Goal: Communication & Community: Ask a question

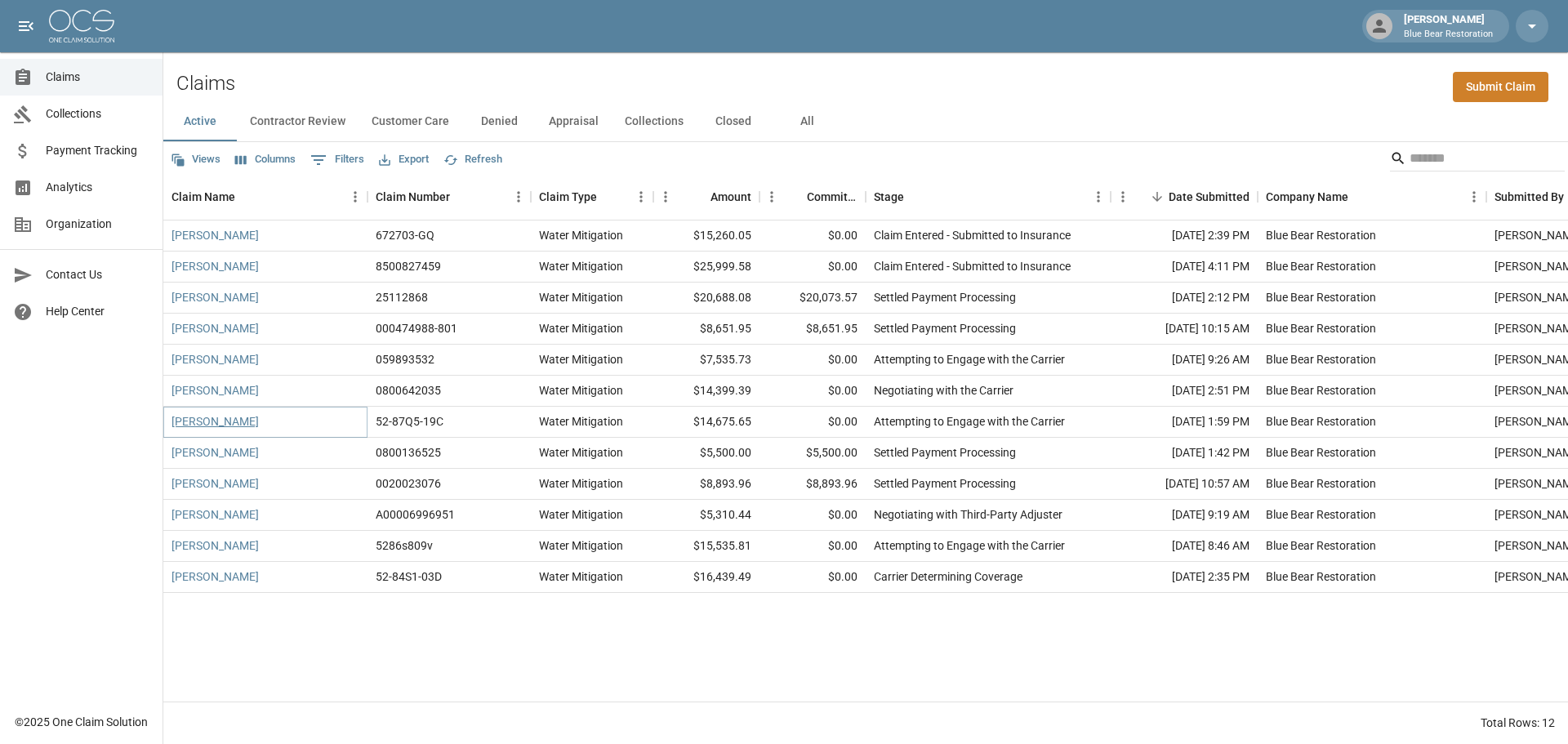
click at [201, 424] on link "[PERSON_NAME]" at bounding box center [215, 421] width 87 height 16
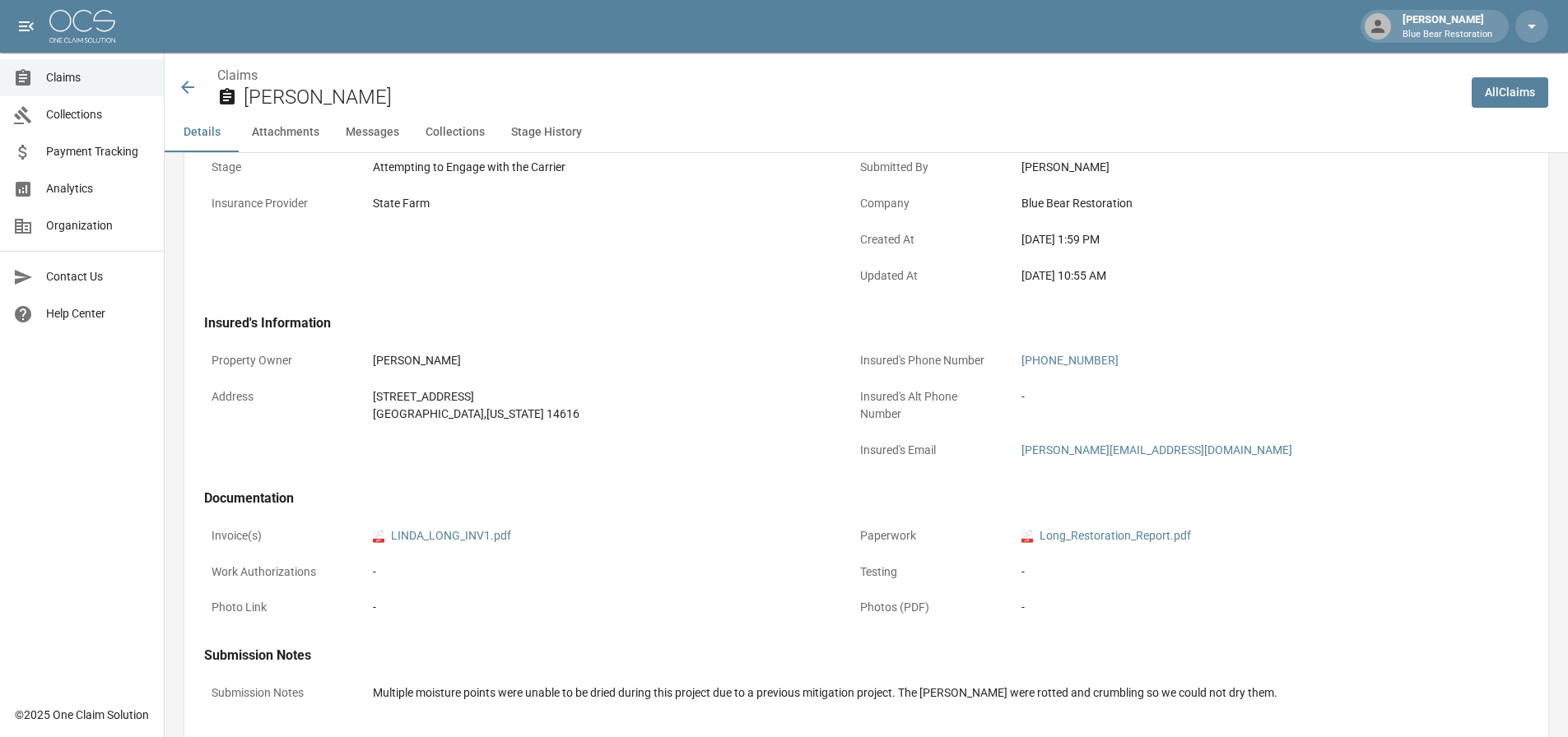
scroll to position [329, 0]
click at [185, 93] on icon at bounding box center [187, 88] width 20 height 20
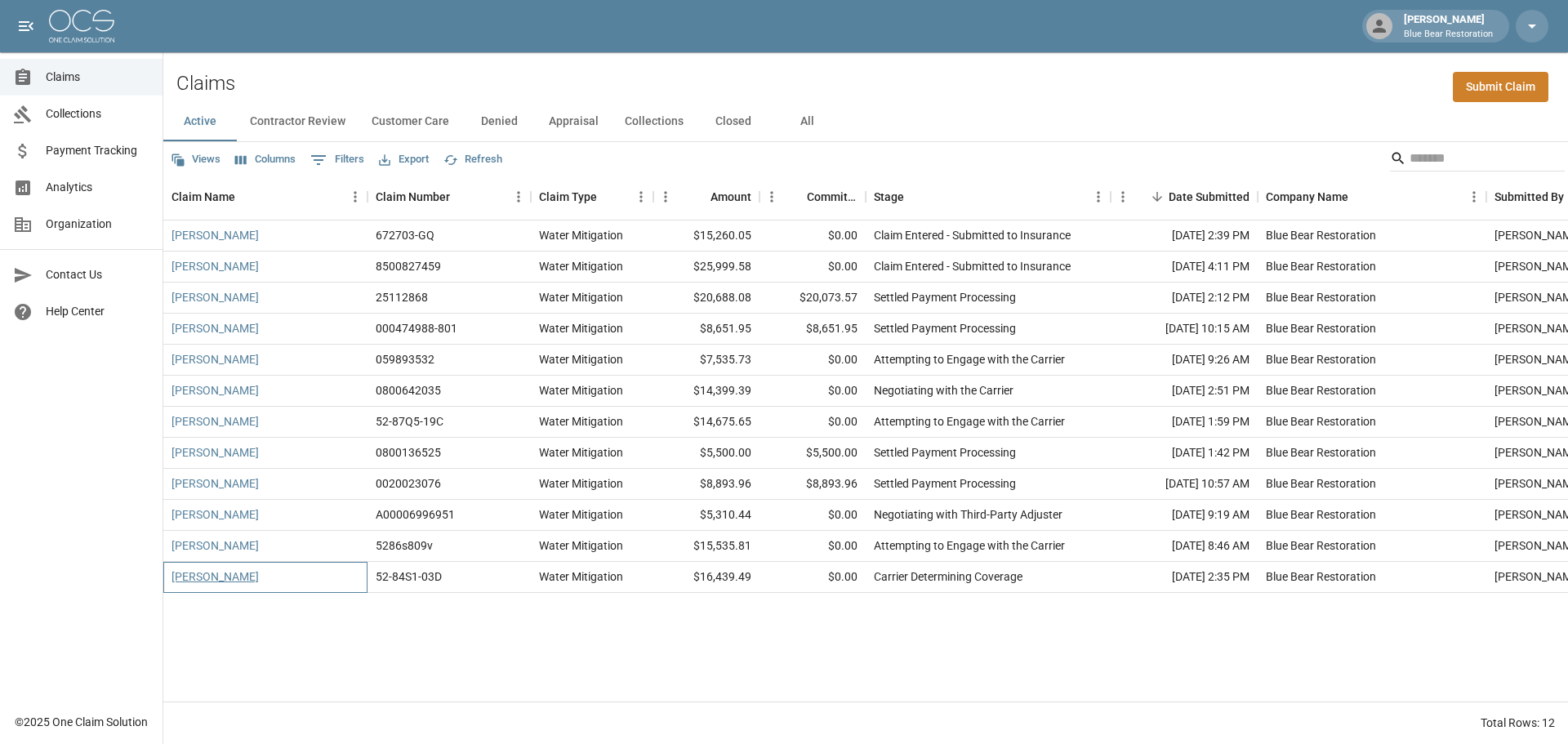
drag, startPoint x: 260, startPoint y: 579, endPoint x: 172, endPoint y: 582, distance: 88.1
click at [172, 582] on div "[PERSON_NAME]" at bounding box center [265, 577] width 204 height 31
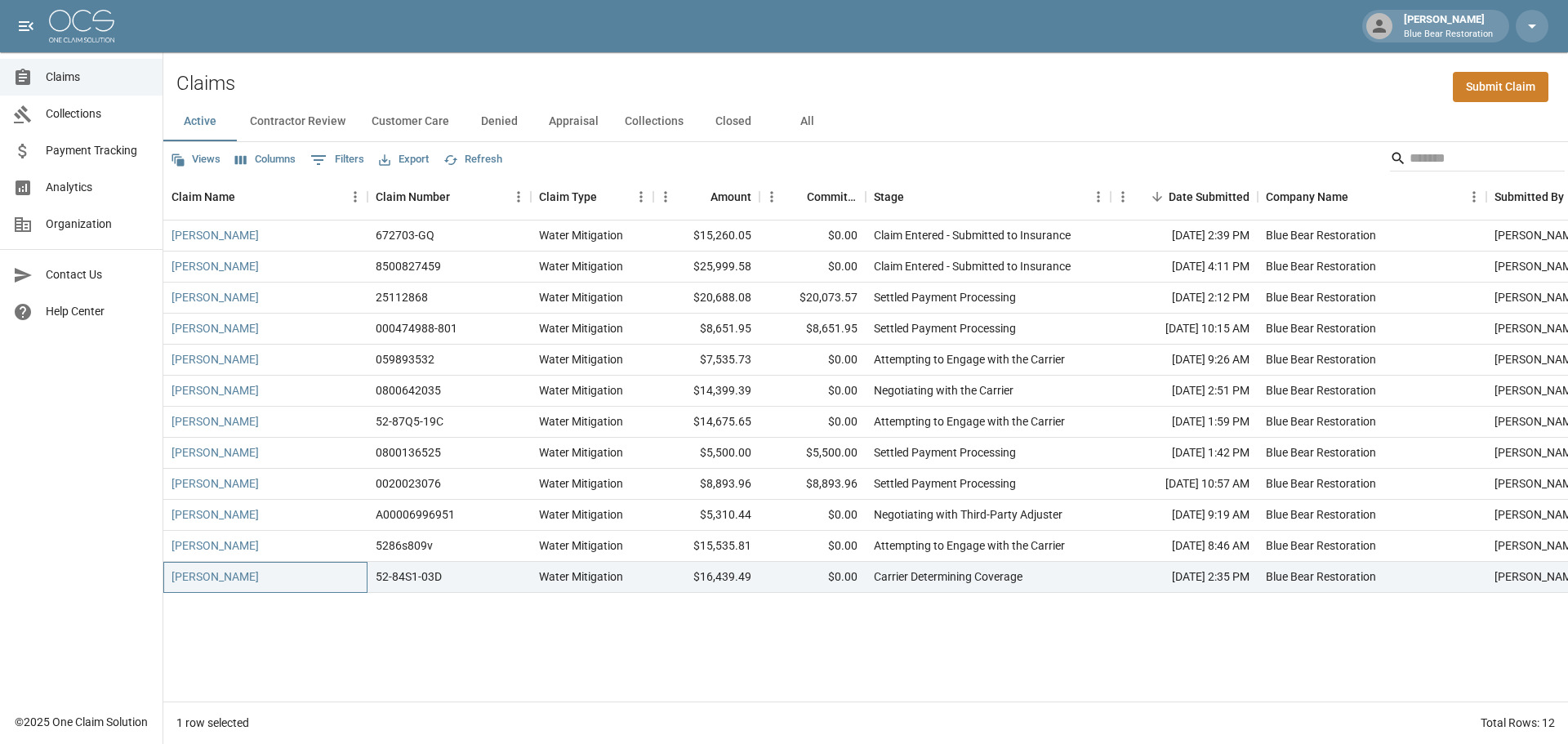
copy link "[PERSON_NAME]"
click at [307, 583] on div "[PERSON_NAME]" at bounding box center [265, 577] width 204 height 31
click at [225, 579] on link "[PERSON_NAME]" at bounding box center [215, 576] width 87 height 16
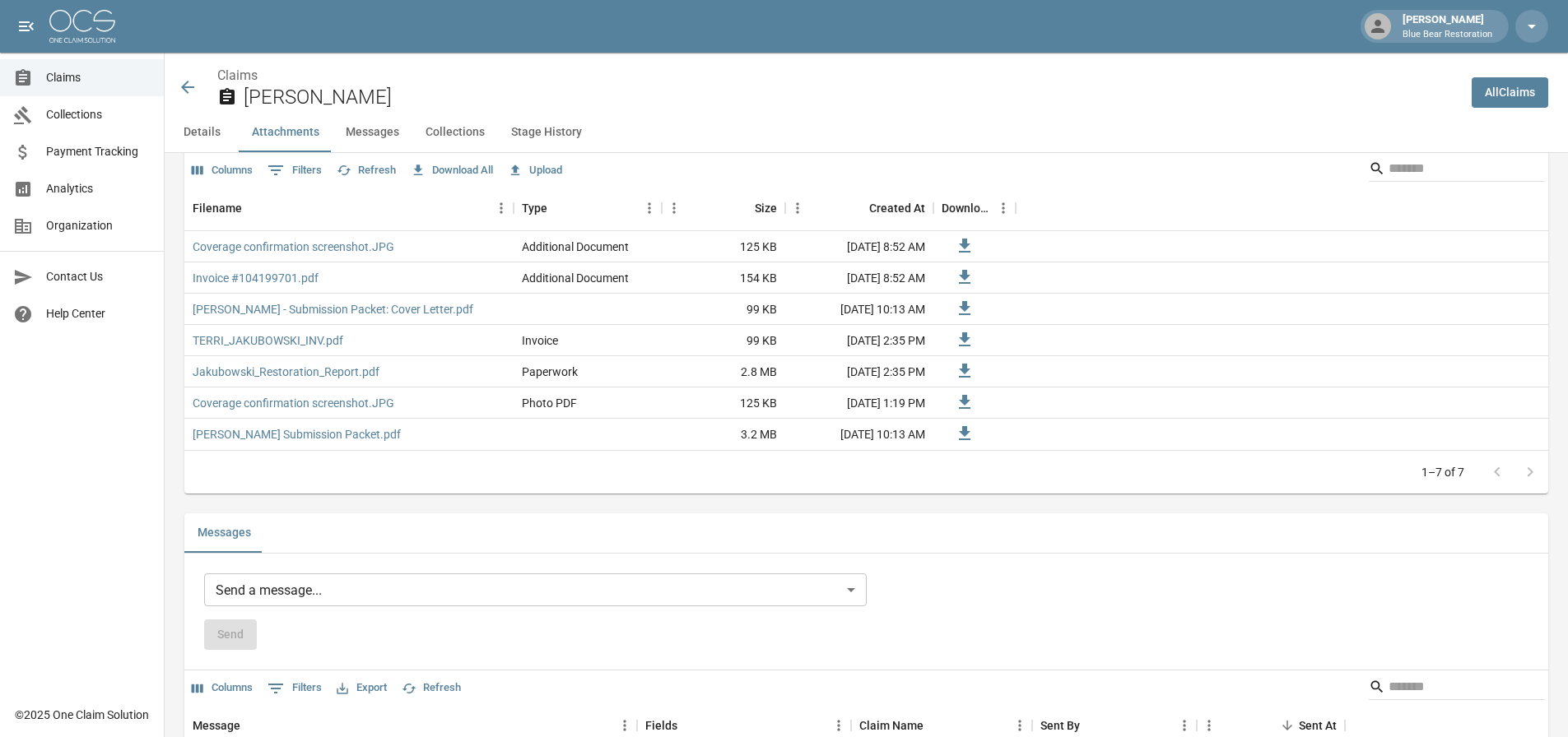
scroll to position [1149, 0]
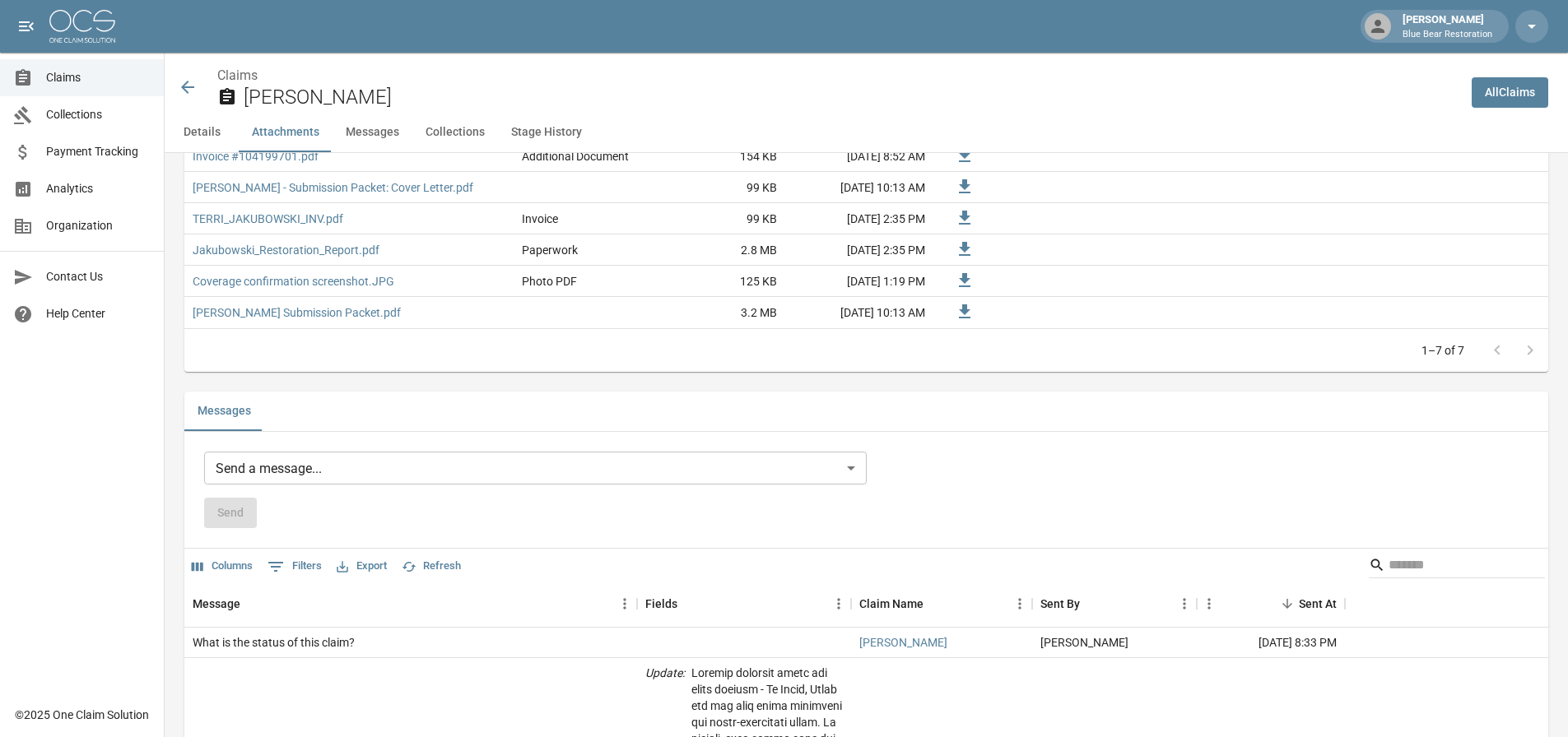
click at [442, 459] on body "[PERSON_NAME] Blue Bear Restoration Claims Collections Payment Tracking Analyti…" at bounding box center [784, 382] width 1568 height 3063
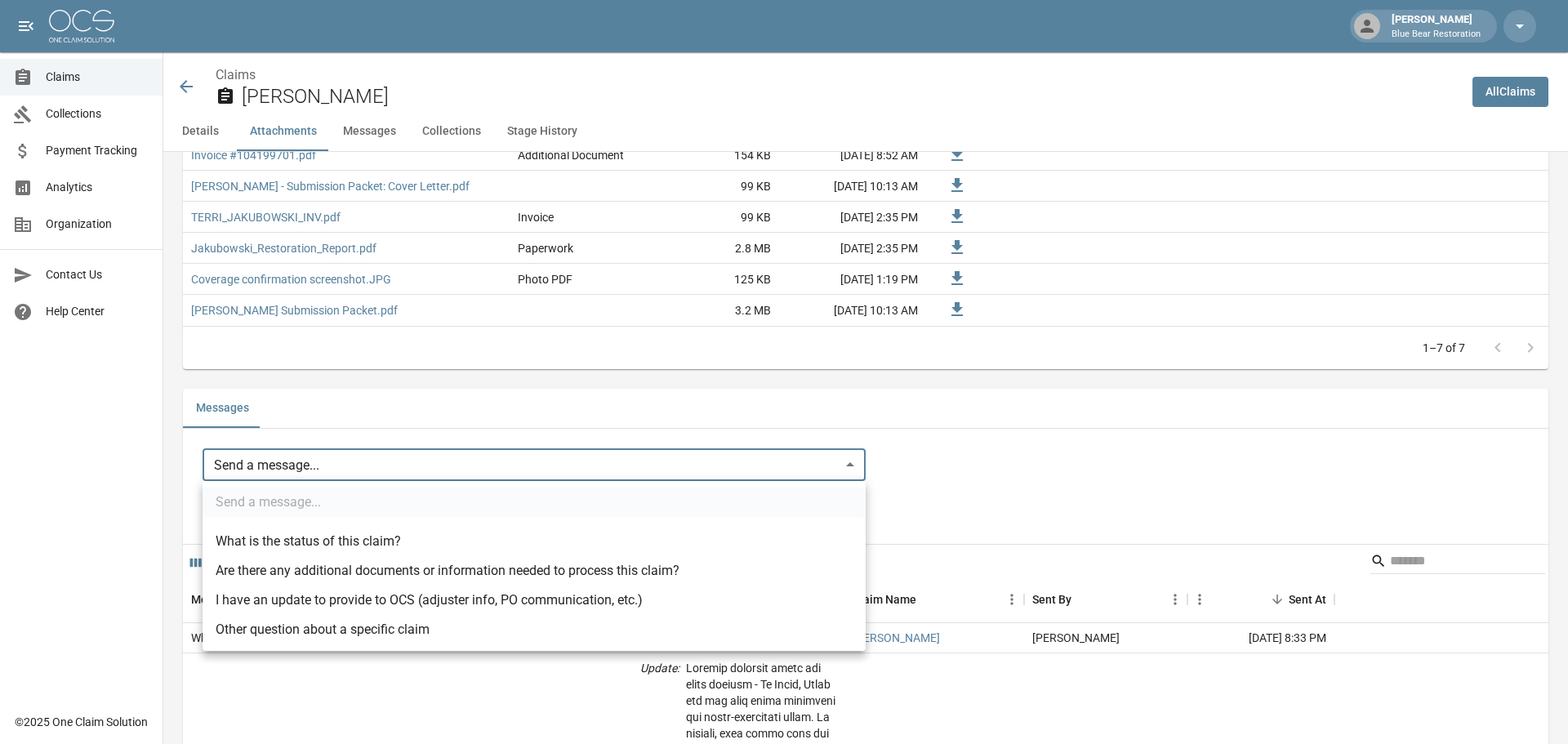
click at [415, 631] on li "Other question about a specific claim" at bounding box center [534, 630] width 663 height 29
type input "**********"
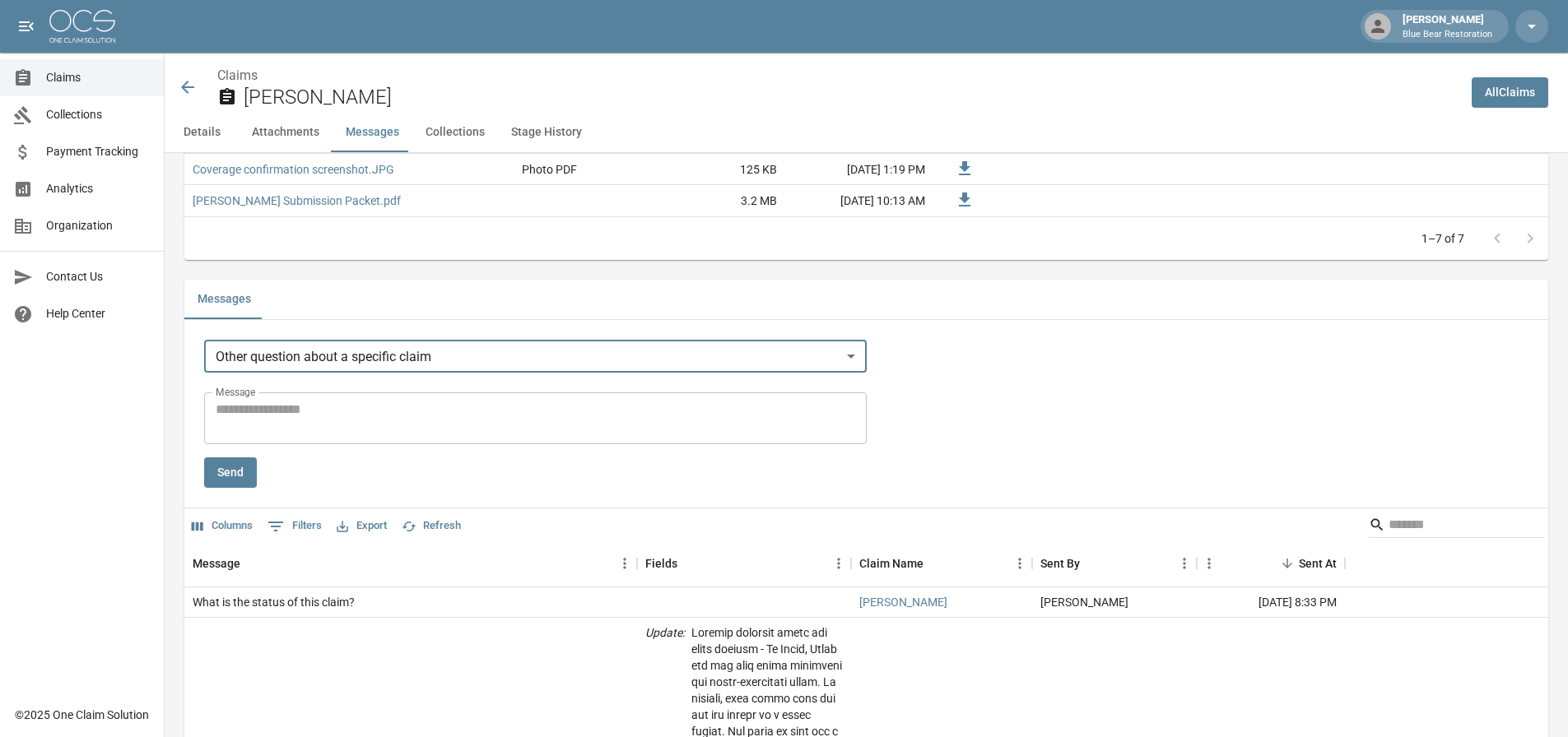
scroll to position [1479, 0]
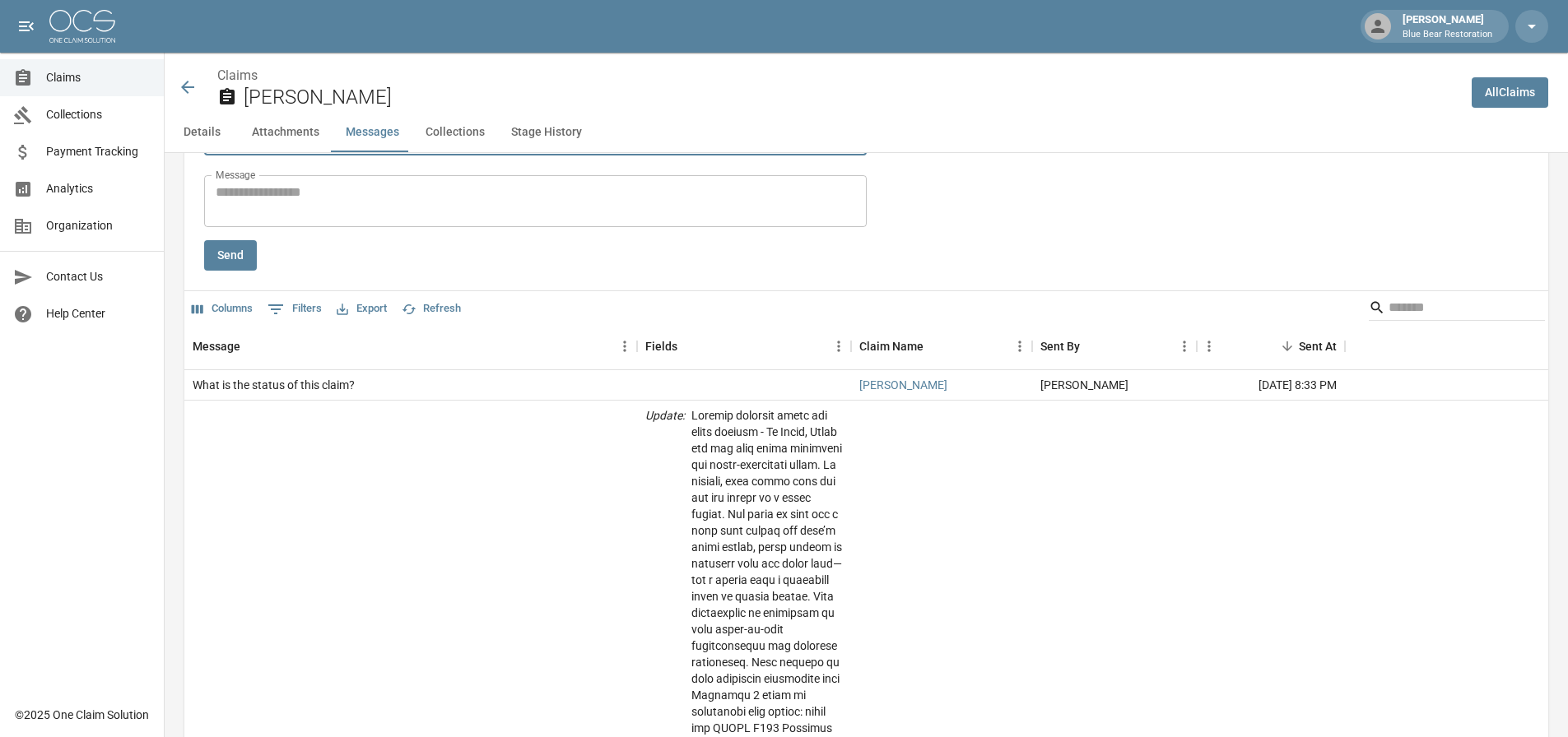
click at [370, 199] on textarea "Message" at bounding box center [535, 201] width 639 height 37
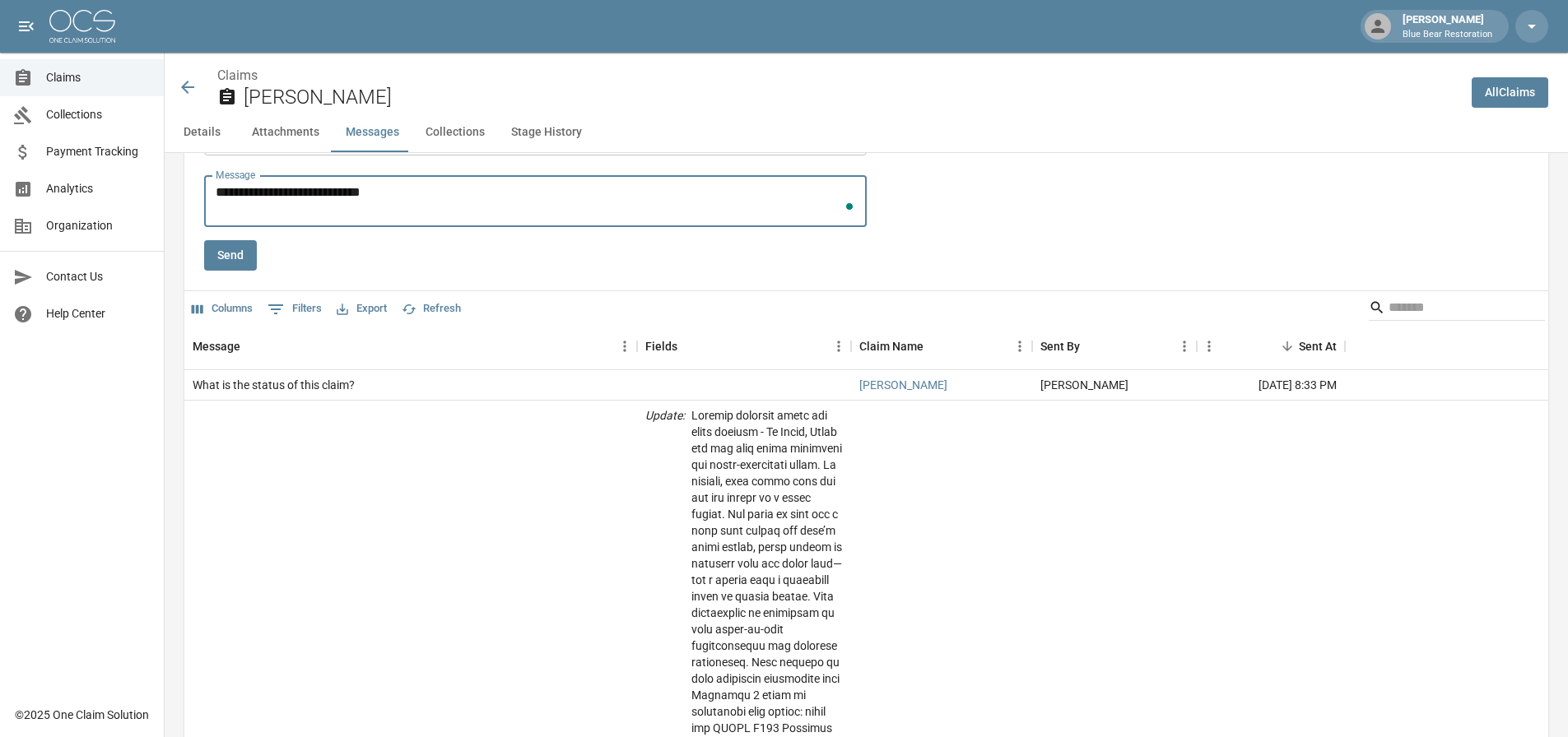
paste textarea "**********"
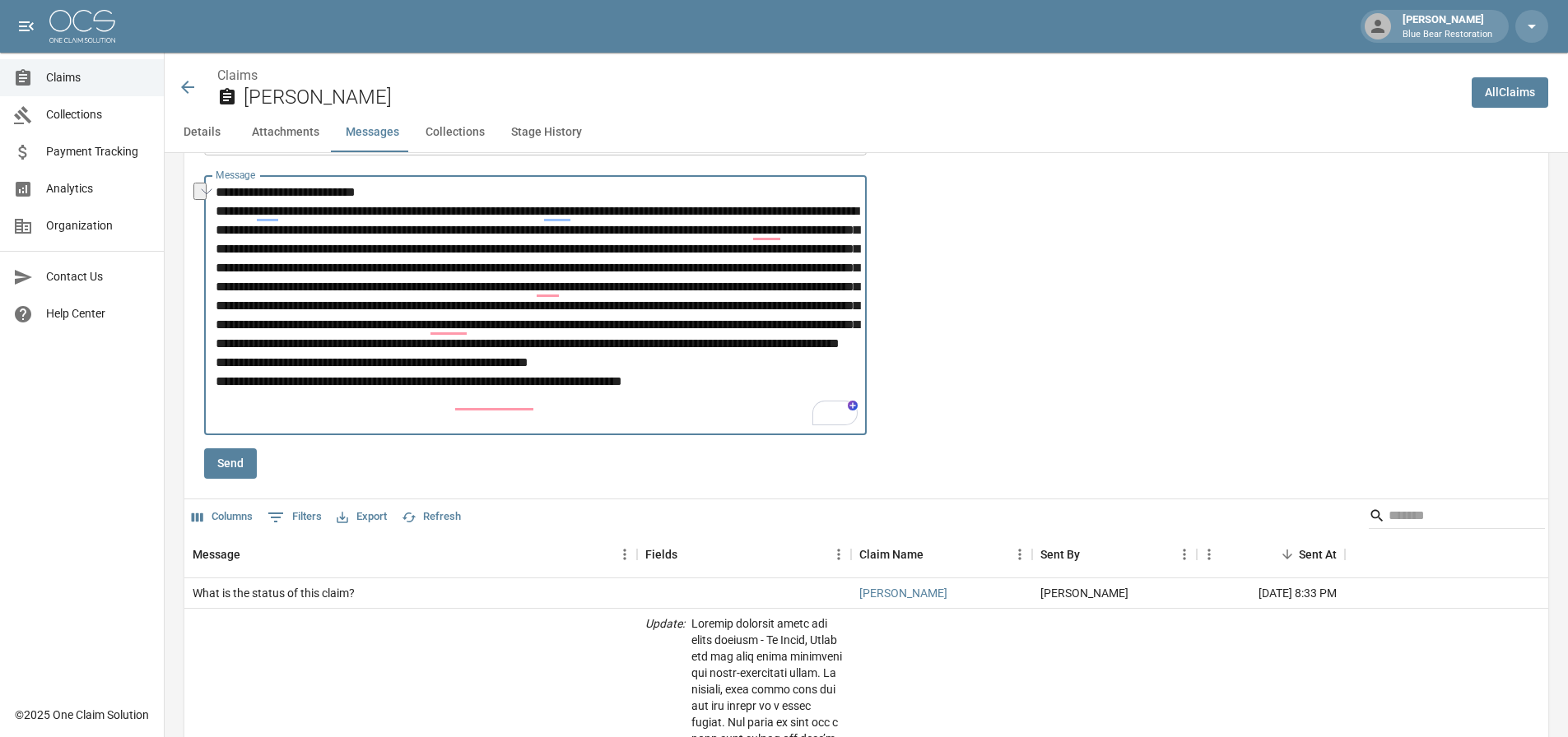
drag, startPoint x: 391, startPoint y: 194, endPoint x: 220, endPoint y: 178, distance: 171.7
click at [214, 184] on div "* Message" at bounding box center [535, 305] width 663 height 260
click at [450, 197] on textarea "Message" at bounding box center [539, 305] width 645 height 246
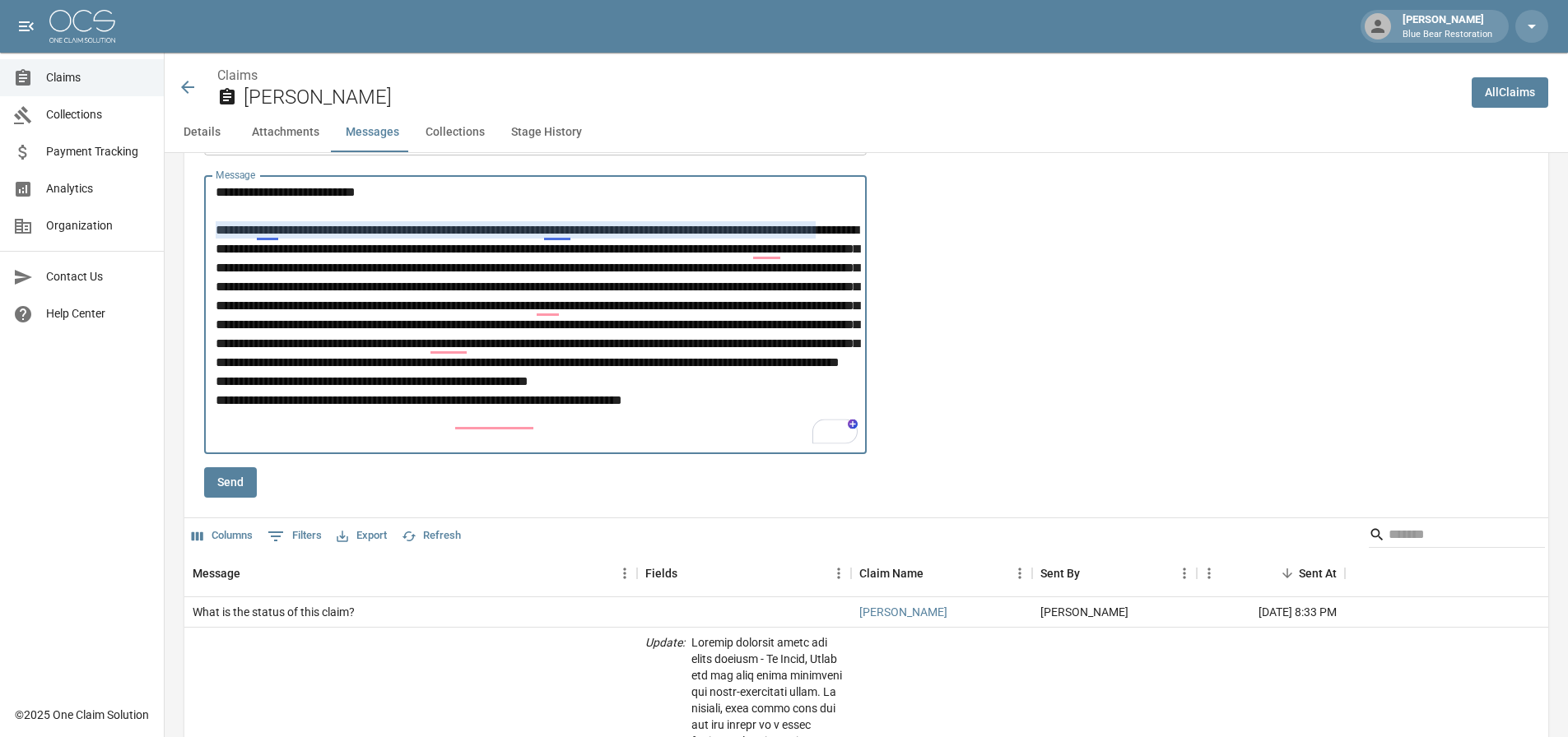
click at [260, 228] on textarea "Message" at bounding box center [539, 315] width 645 height 265
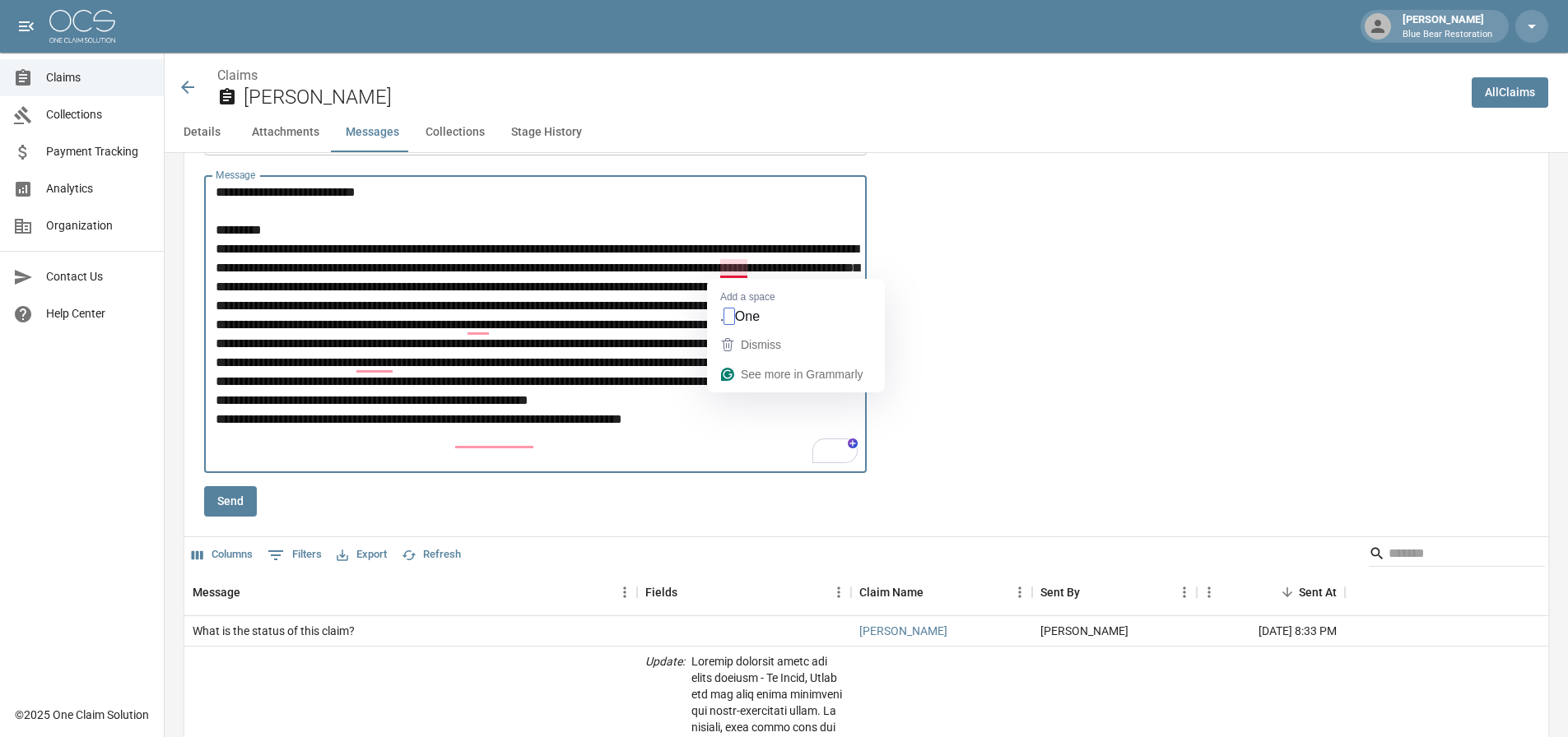
click at [720, 271] on textarea "Message" at bounding box center [539, 325] width 645 height 284
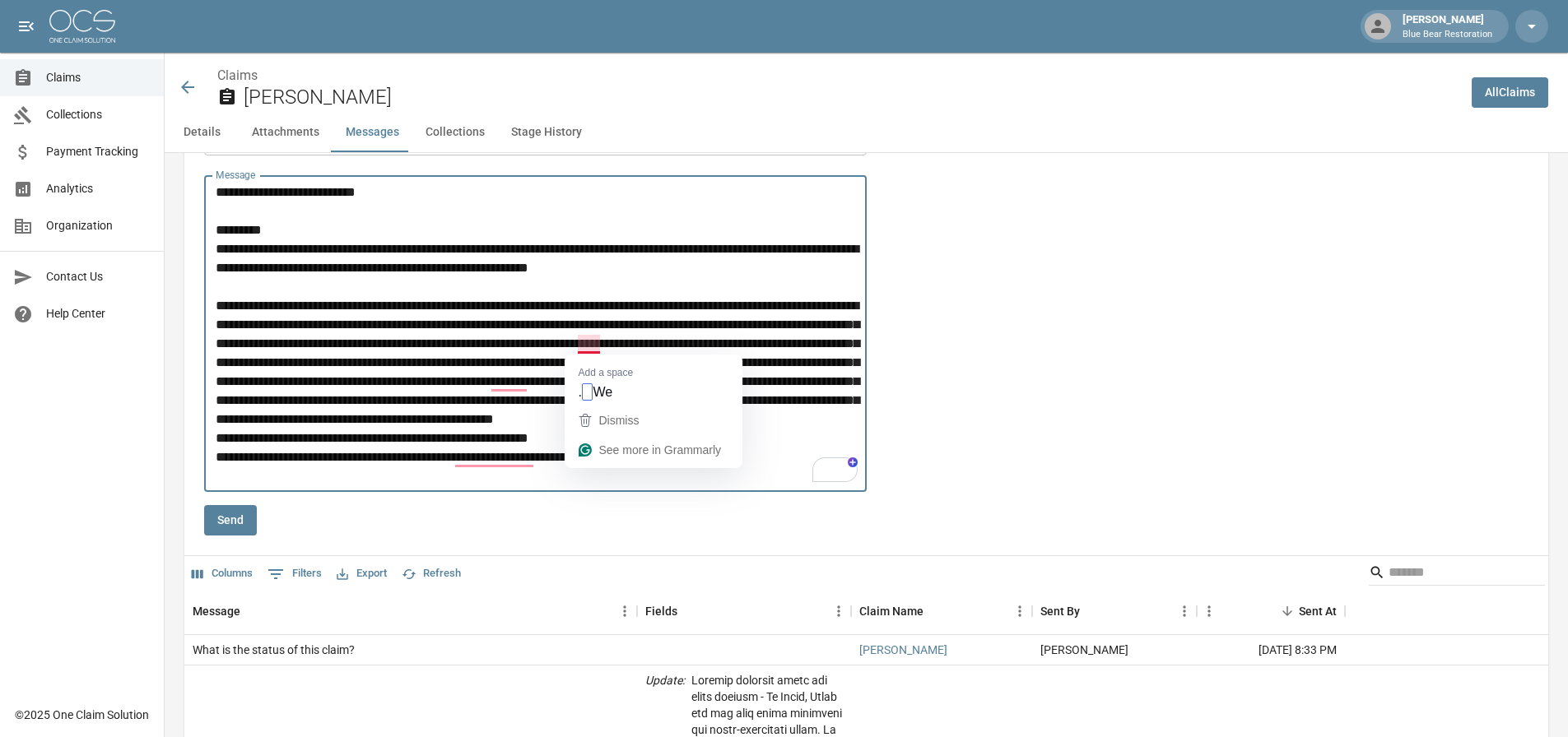
click at [581, 344] on textarea "Message" at bounding box center [539, 334] width 645 height 303
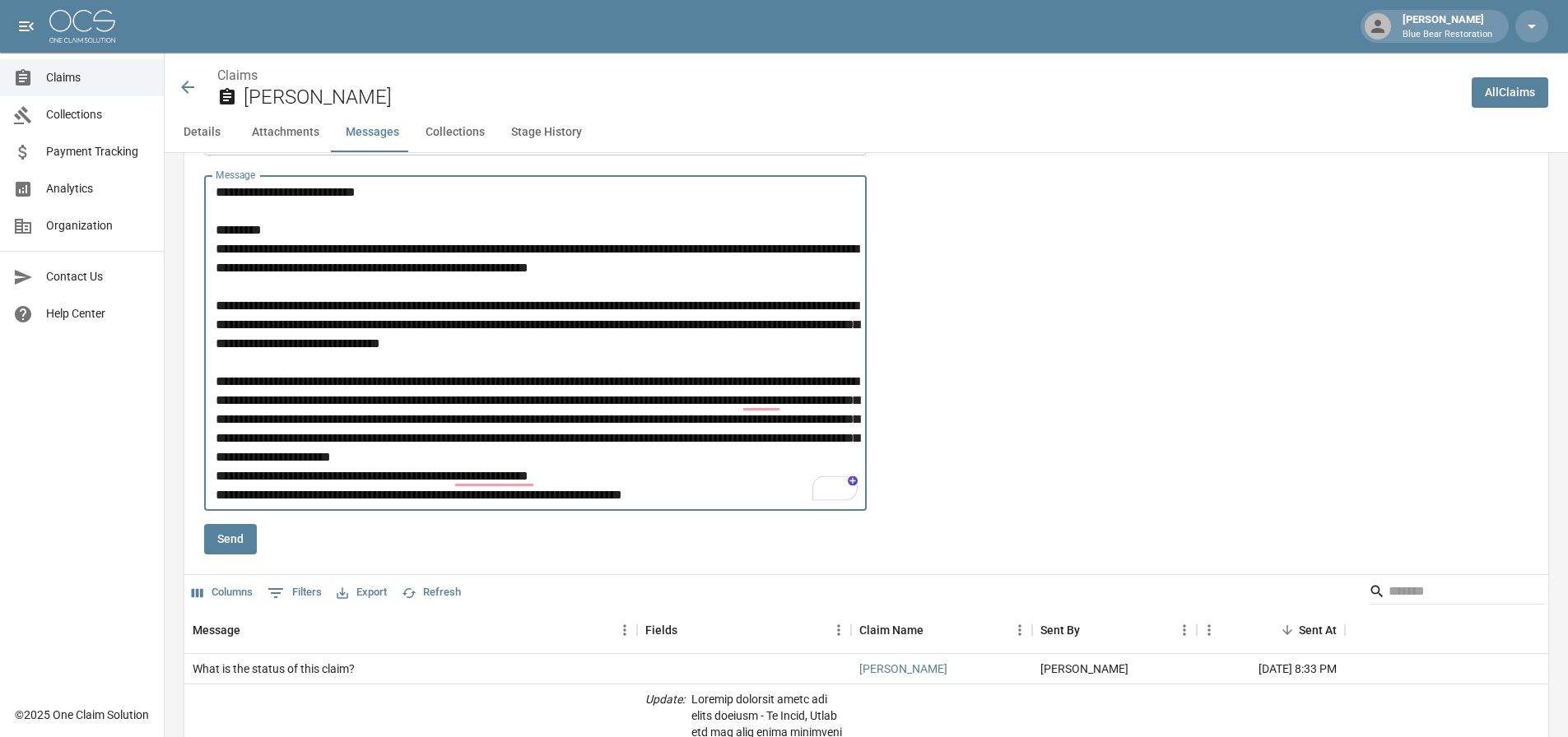
scroll to position [1561, 0]
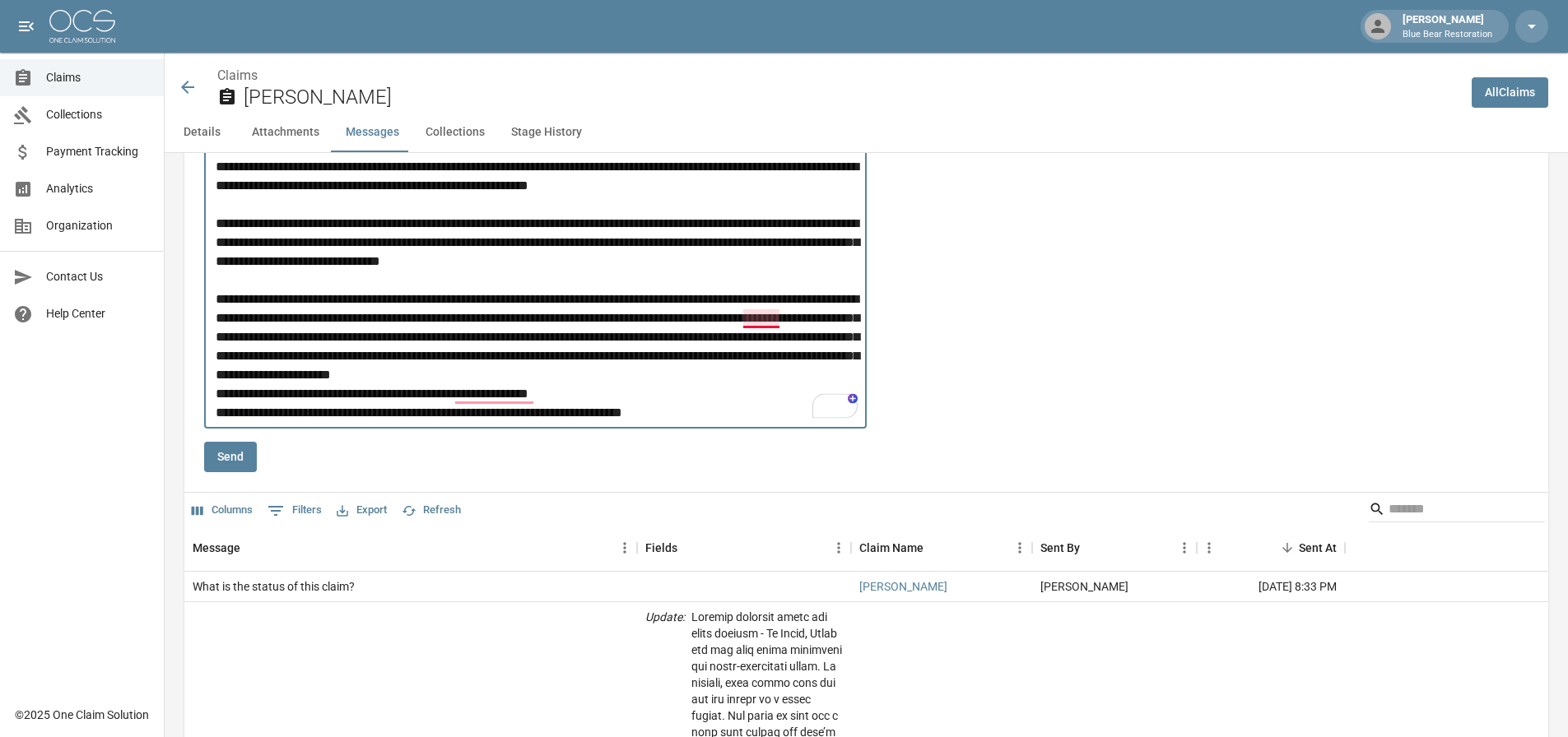
click at [747, 319] on textarea "Message" at bounding box center [539, 262] width 645 height 322
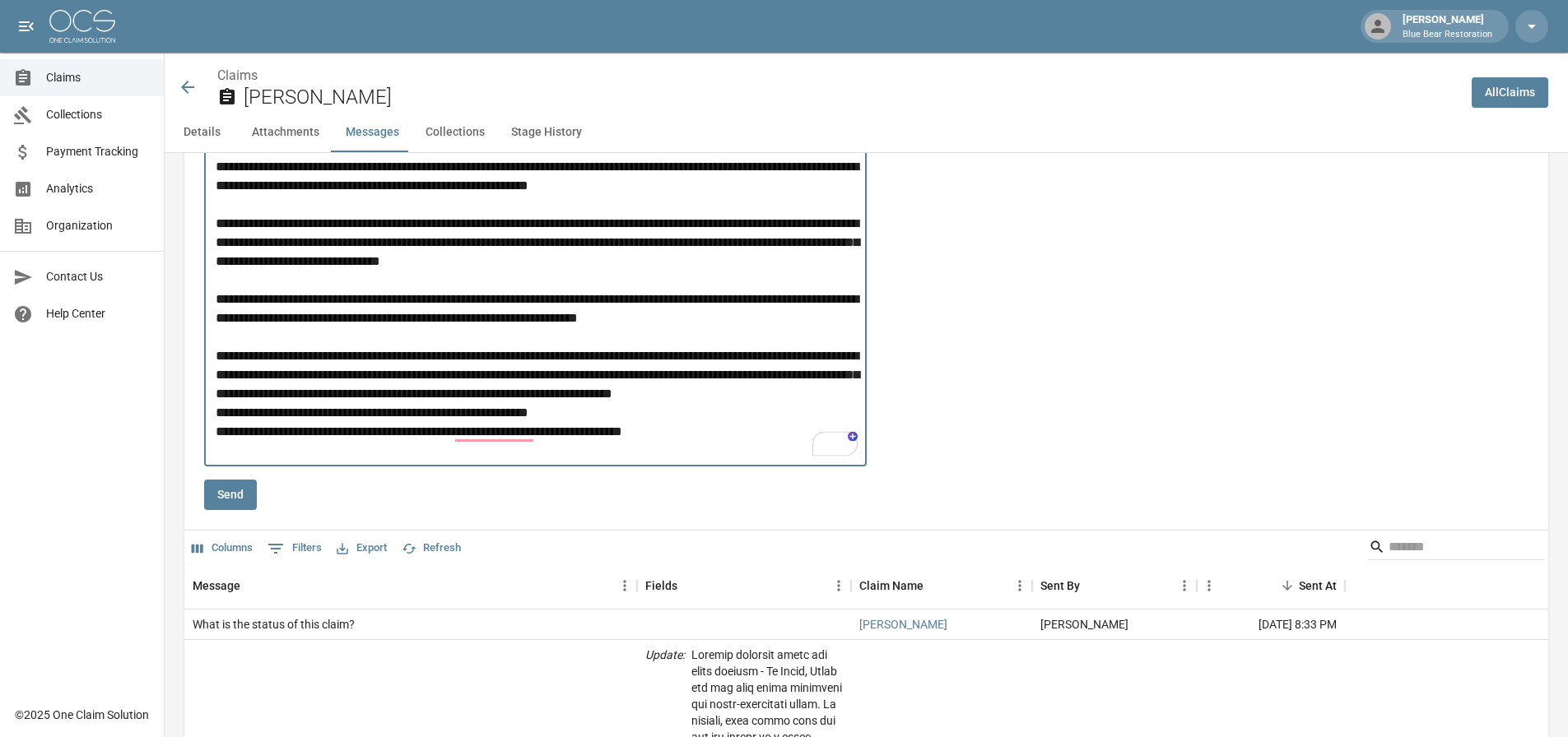
scroll to position [1643, 0]
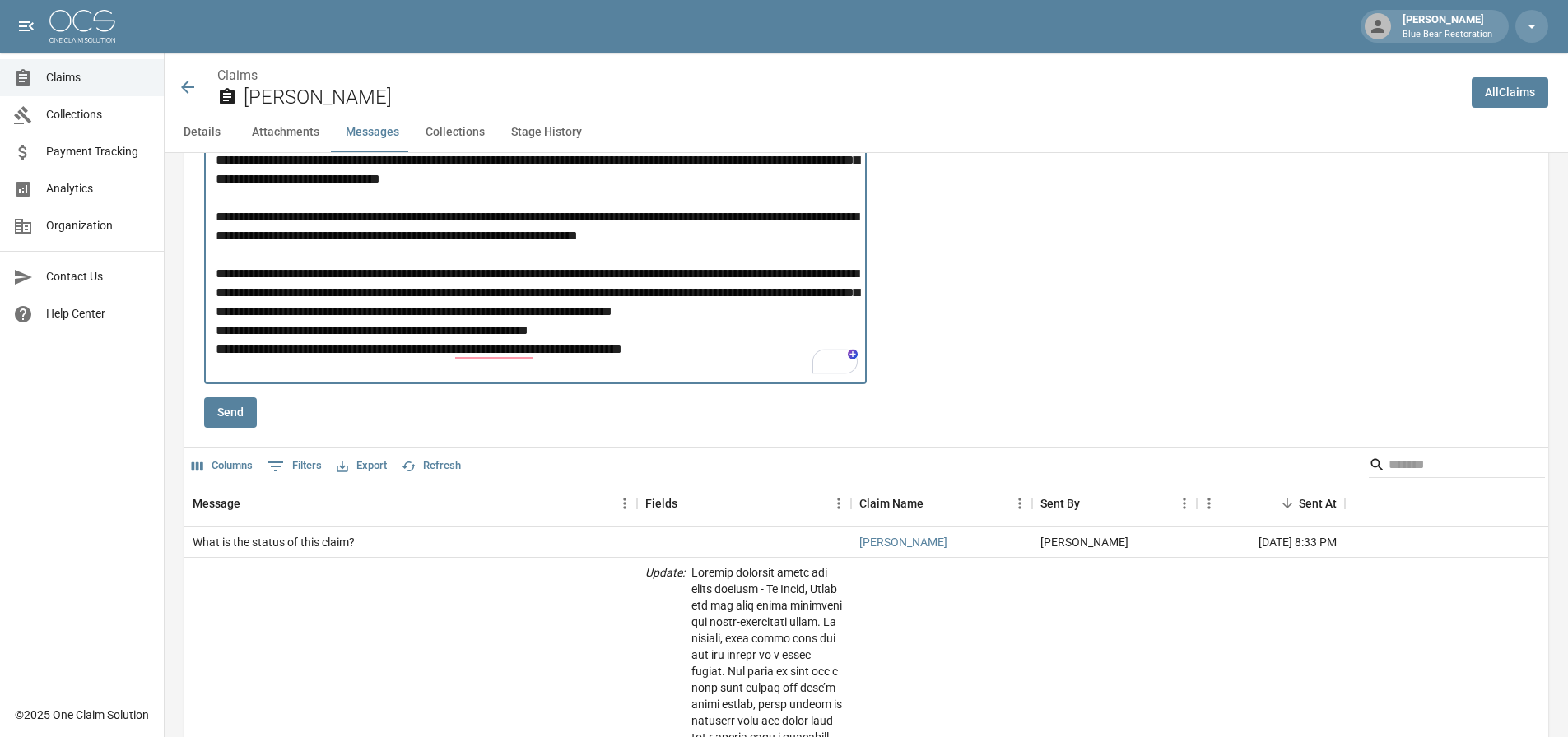
click at [780, 318] on textarea "Message" at bounding box center [539, 198] width 645 height 359
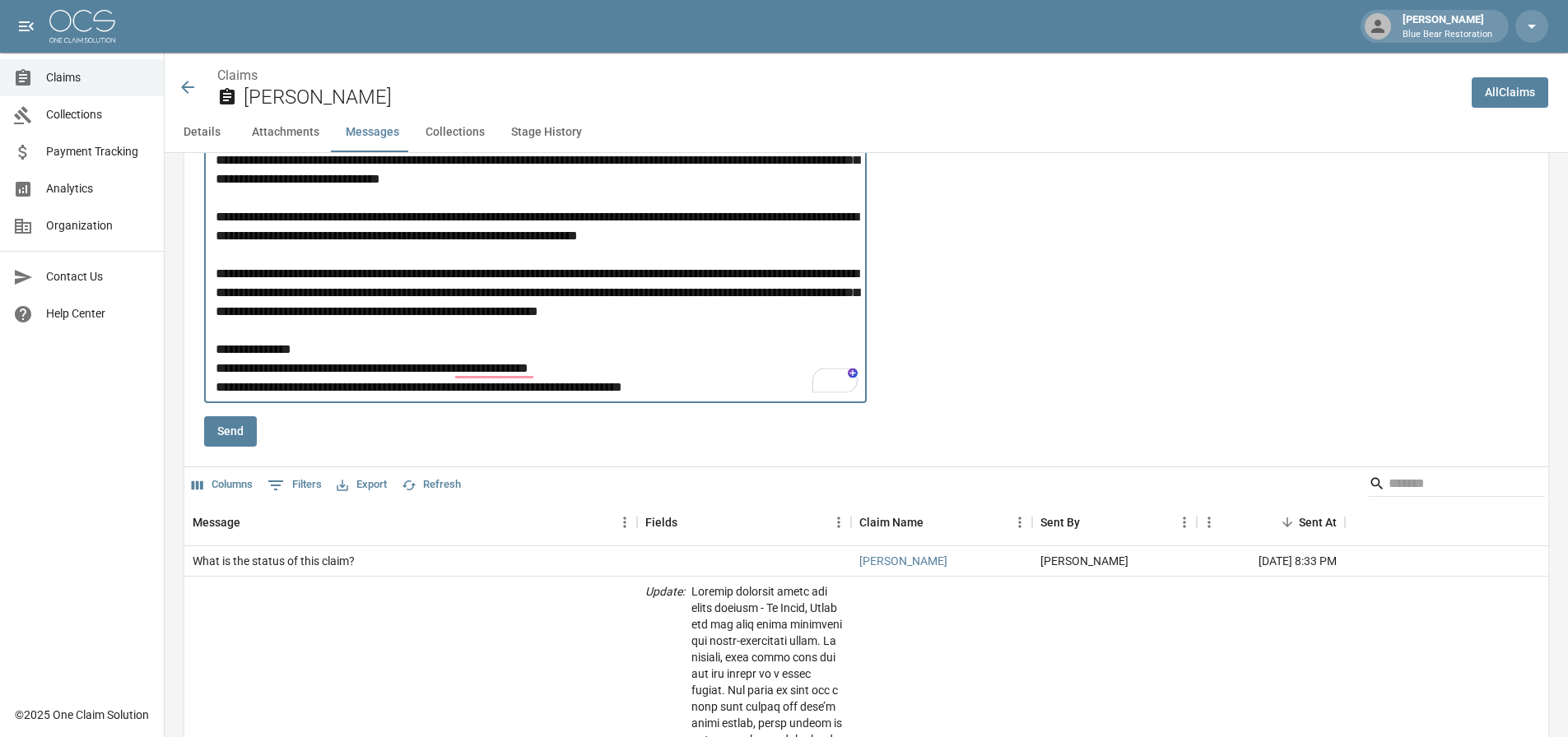
click at [276, 355] on textarea "Message" at bounding box center [539, 208] width 645 height 379
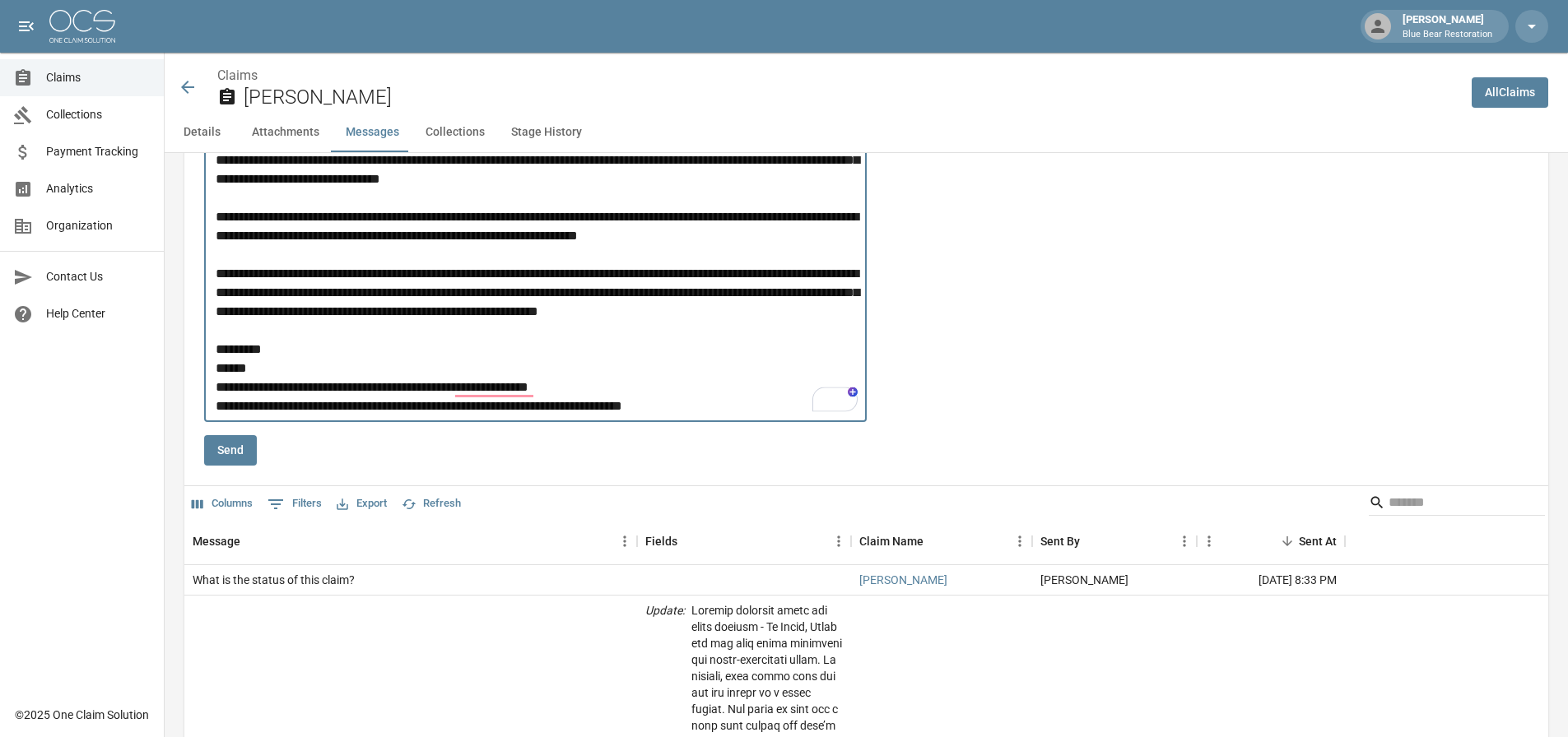
click at [365, 388] on textarea "Message" at bounding box center [539, 217] width 645 height 398
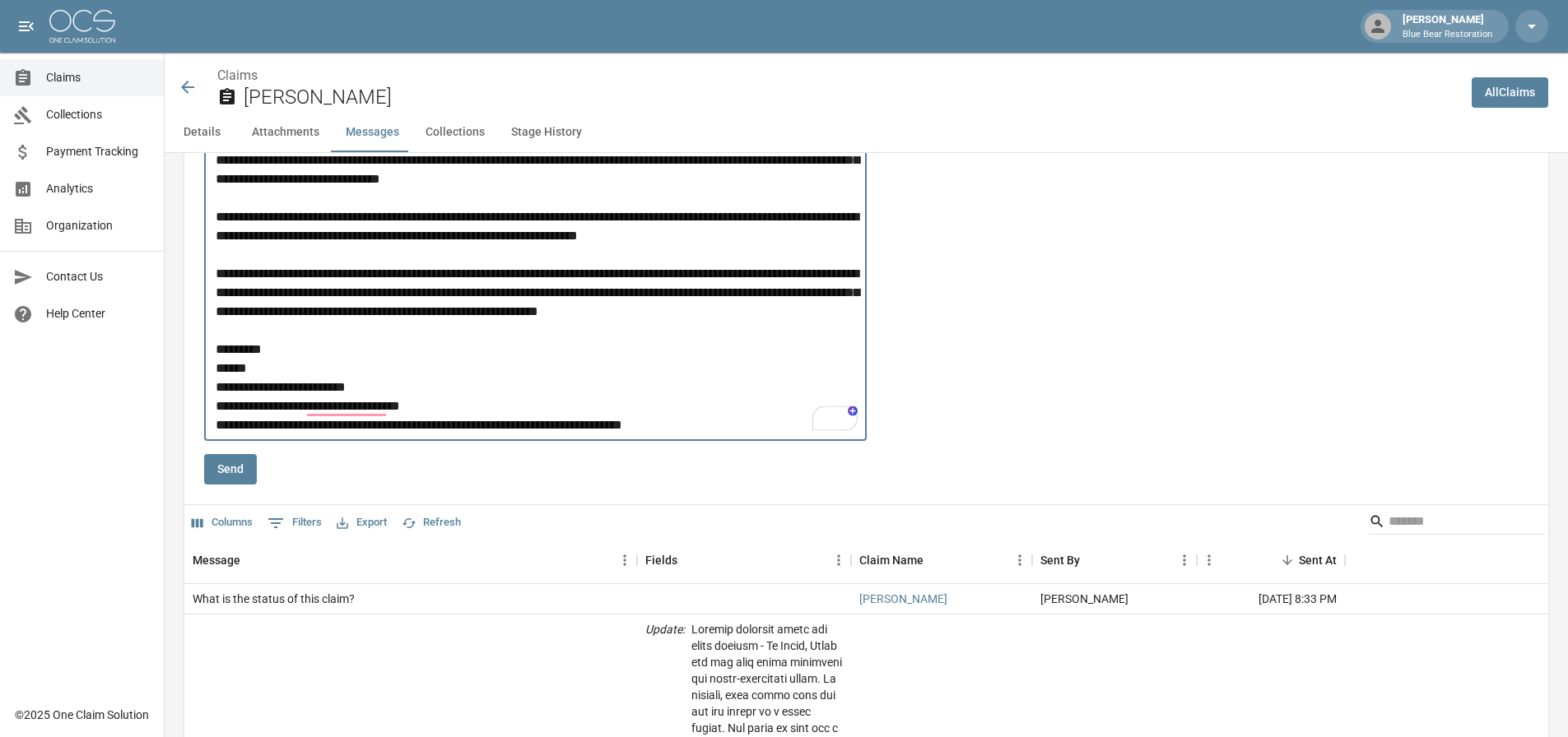
click at [391, 426] on textarea "Message" at bounding box center [539, 226] width 645 height 416
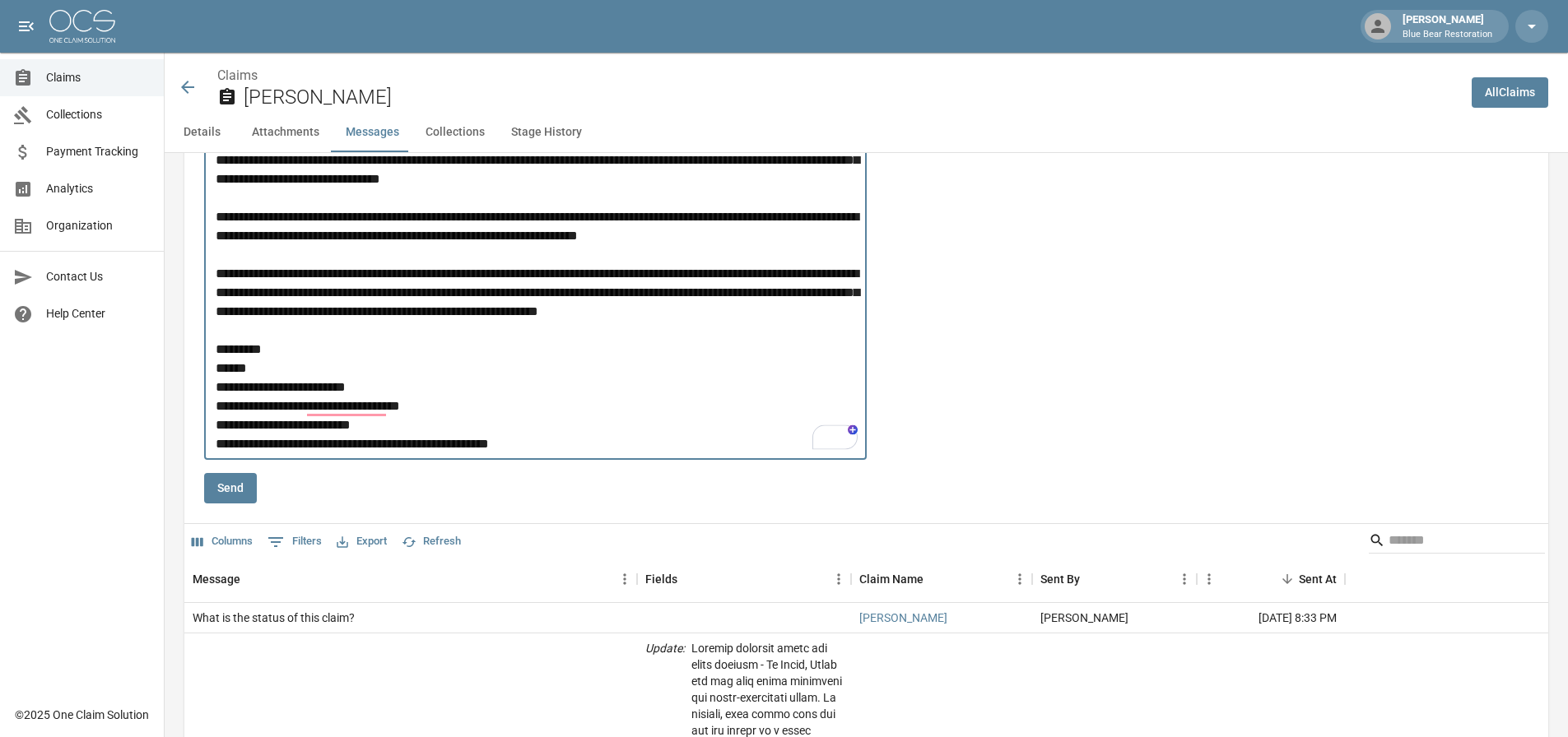
click at [399, 444] on textarea "Message" at bounding box center [539, 236] width 645 height 435
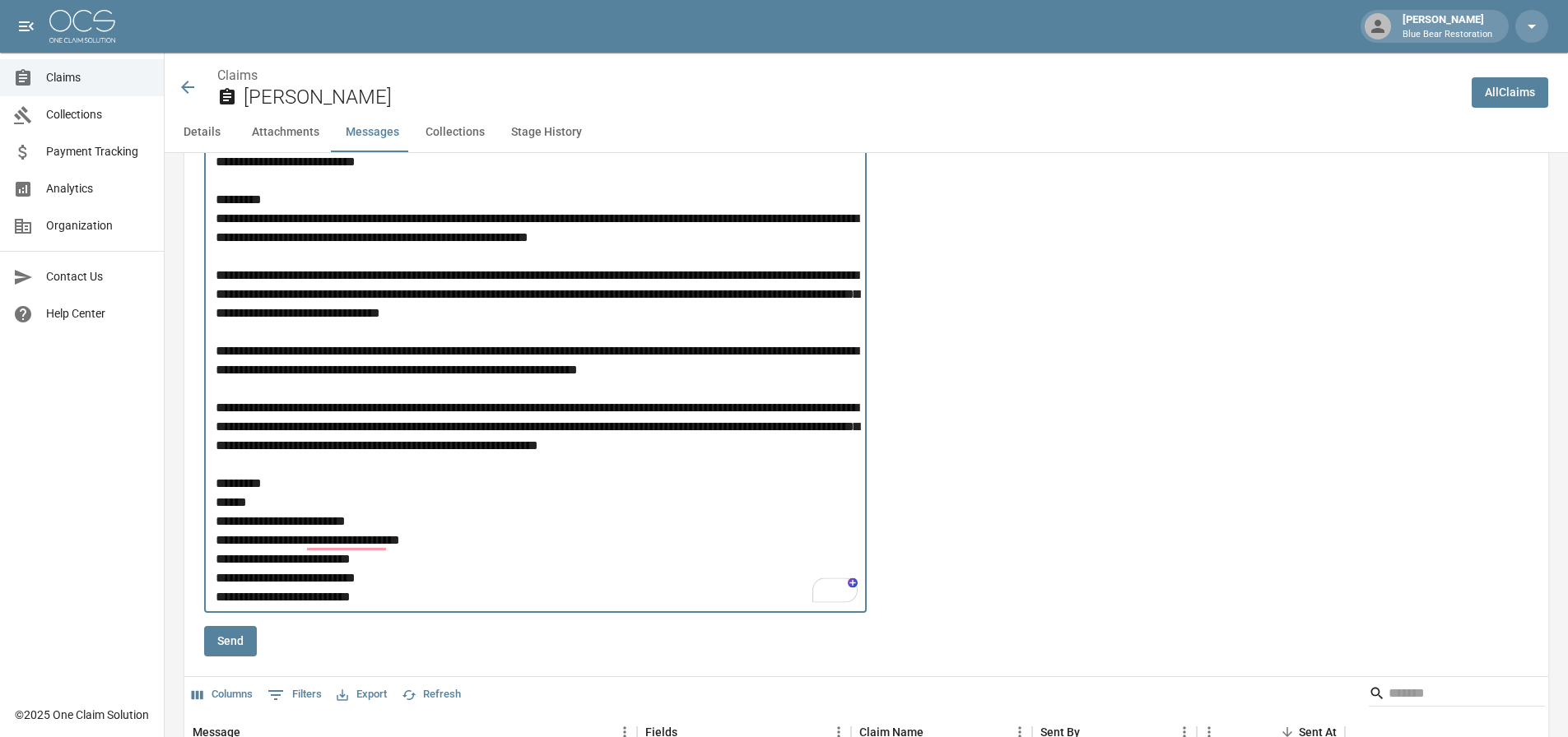
scroll to position [1561, 0]
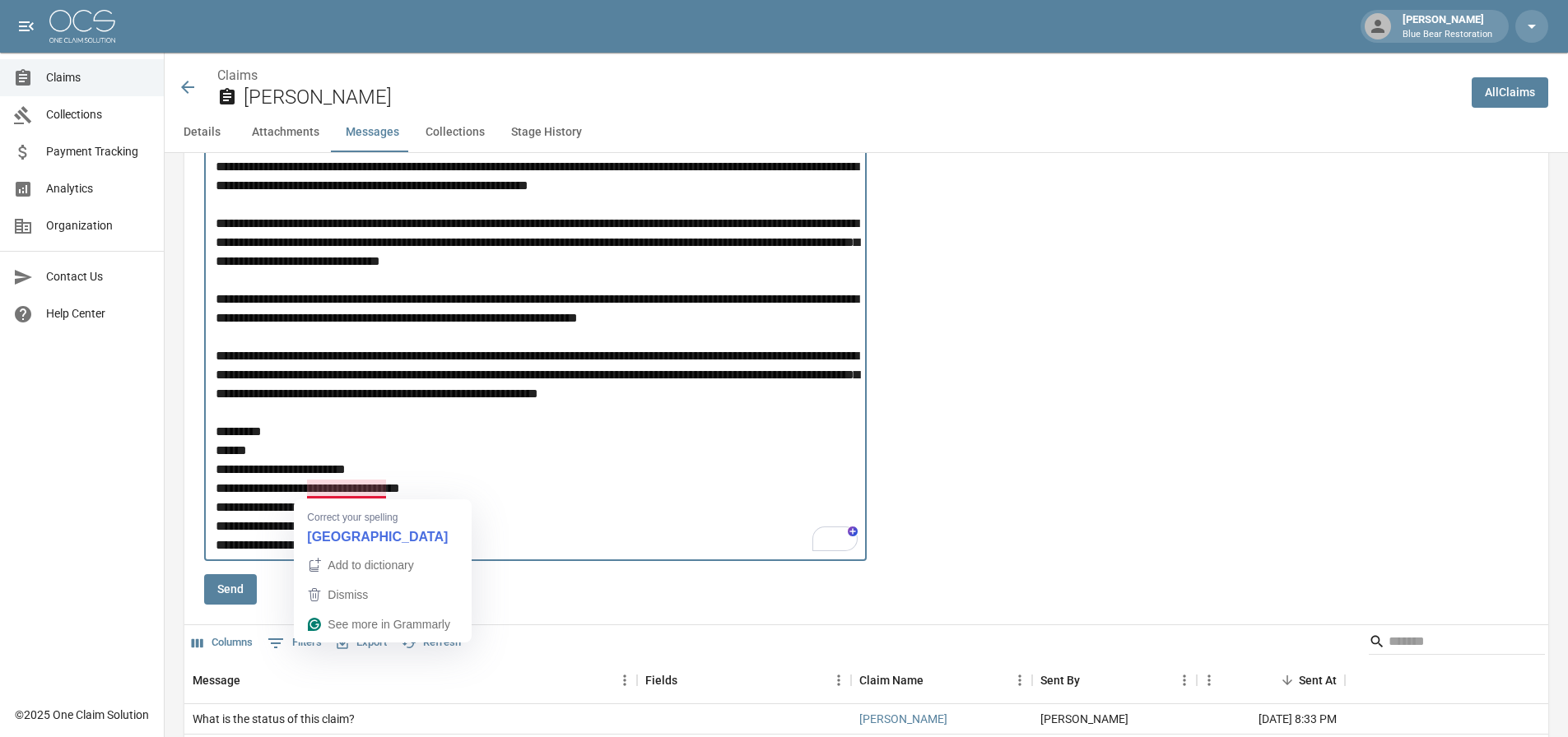
click at [329, 482] on textarea "Message" at bounding box center [539, 327] width 645 height 454
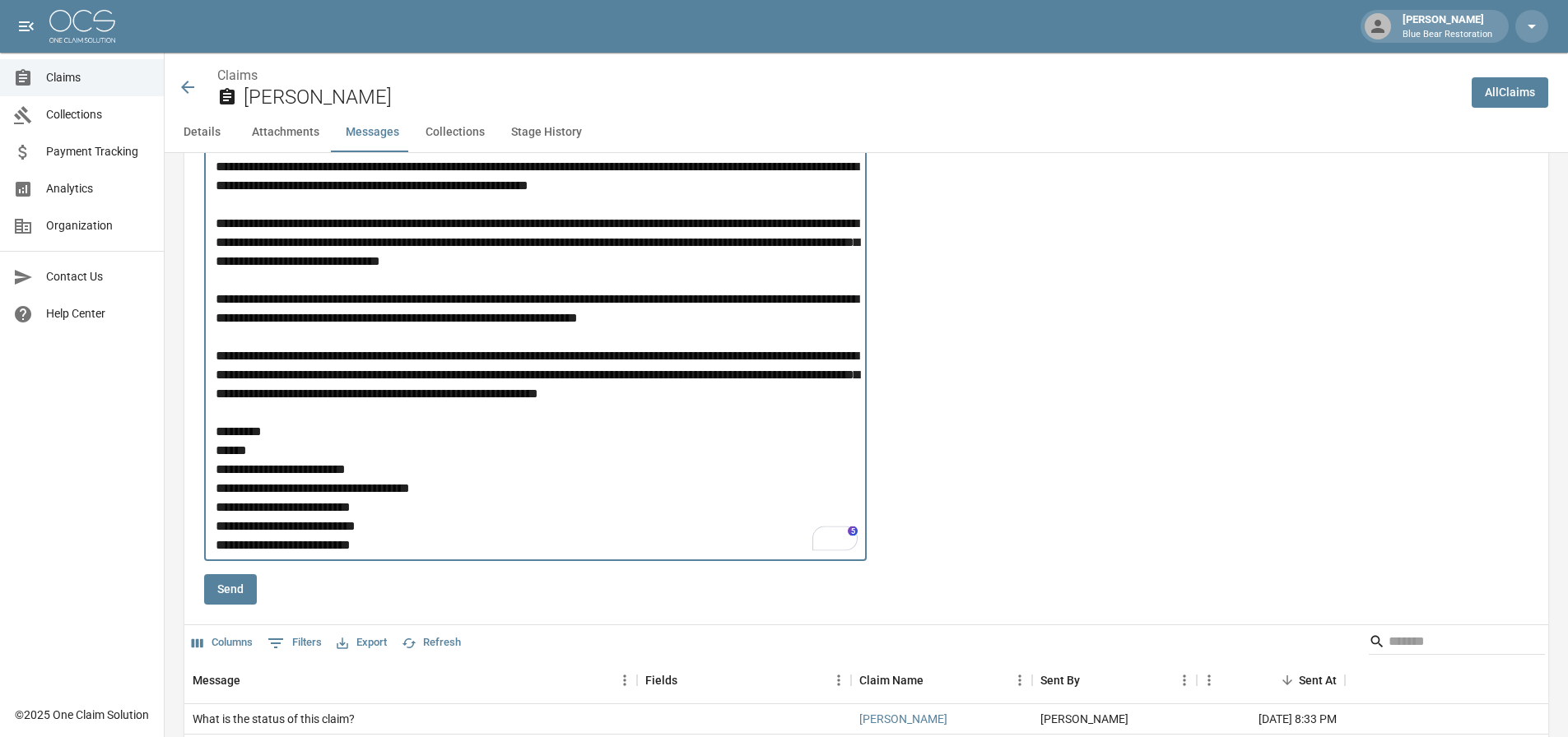
type textarea "**********"
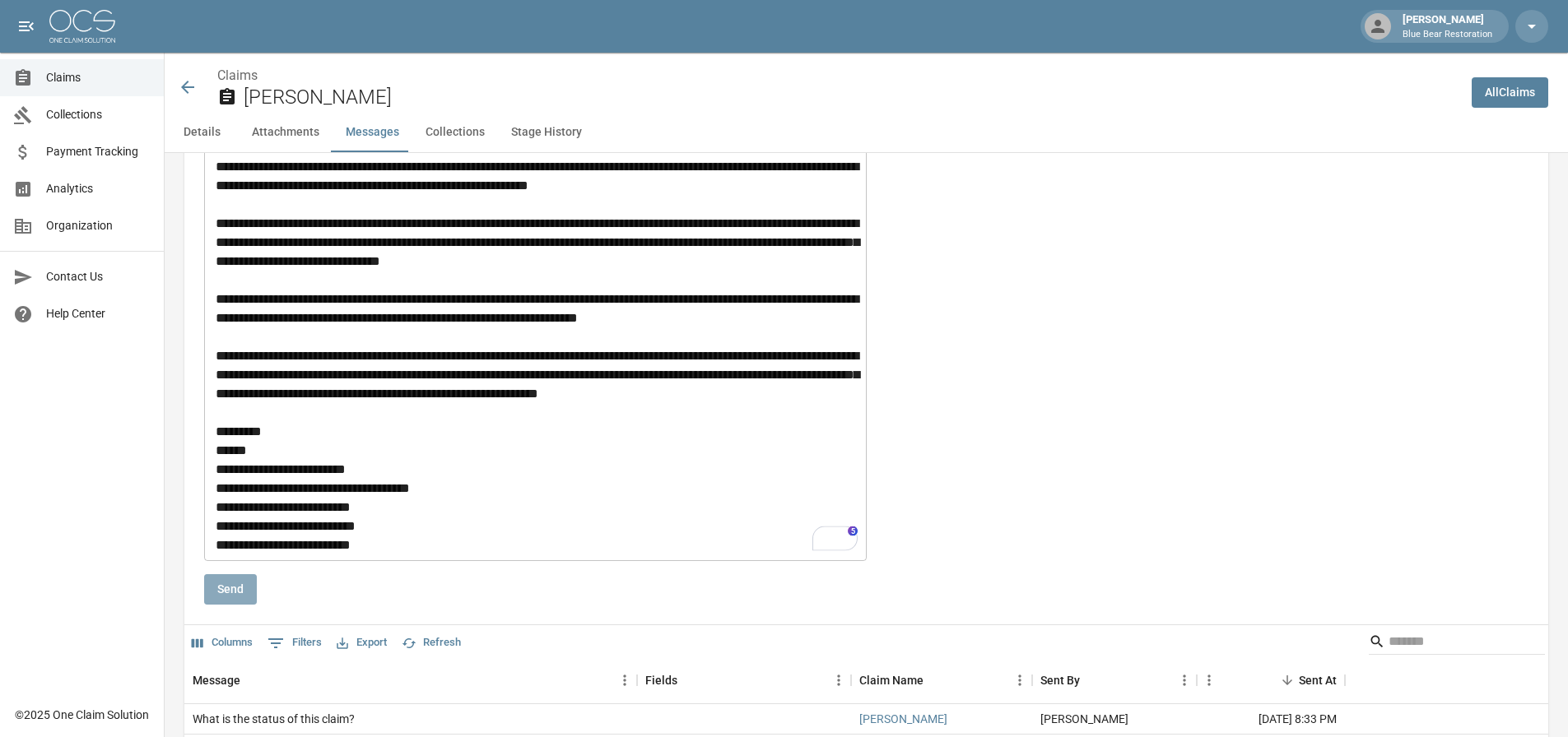
click at [215, 594] on button "Send" at bounding box center [230, 589] width 53 height 30
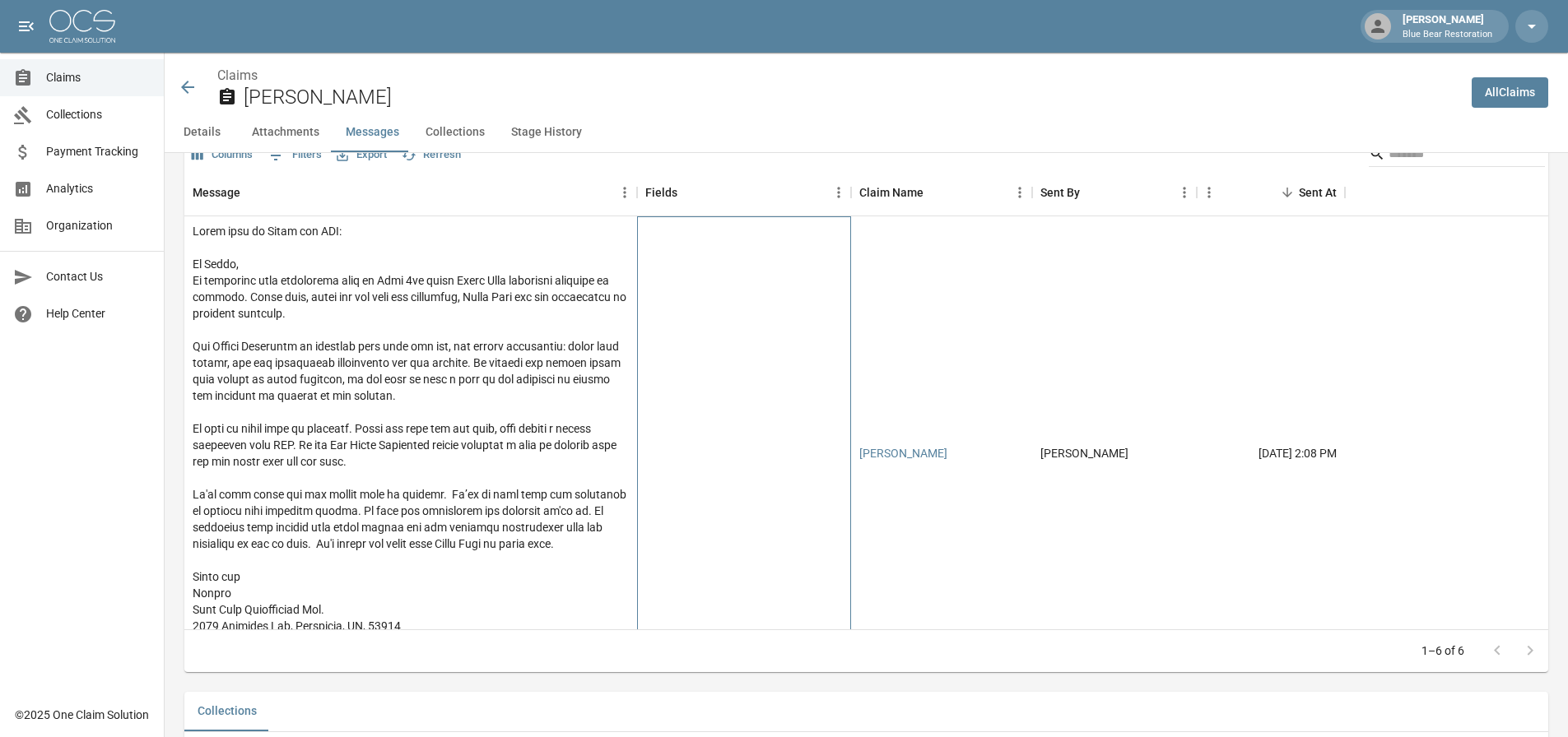
click at [791, 343] on div at bounding box center [744, 454] width 214 height 475
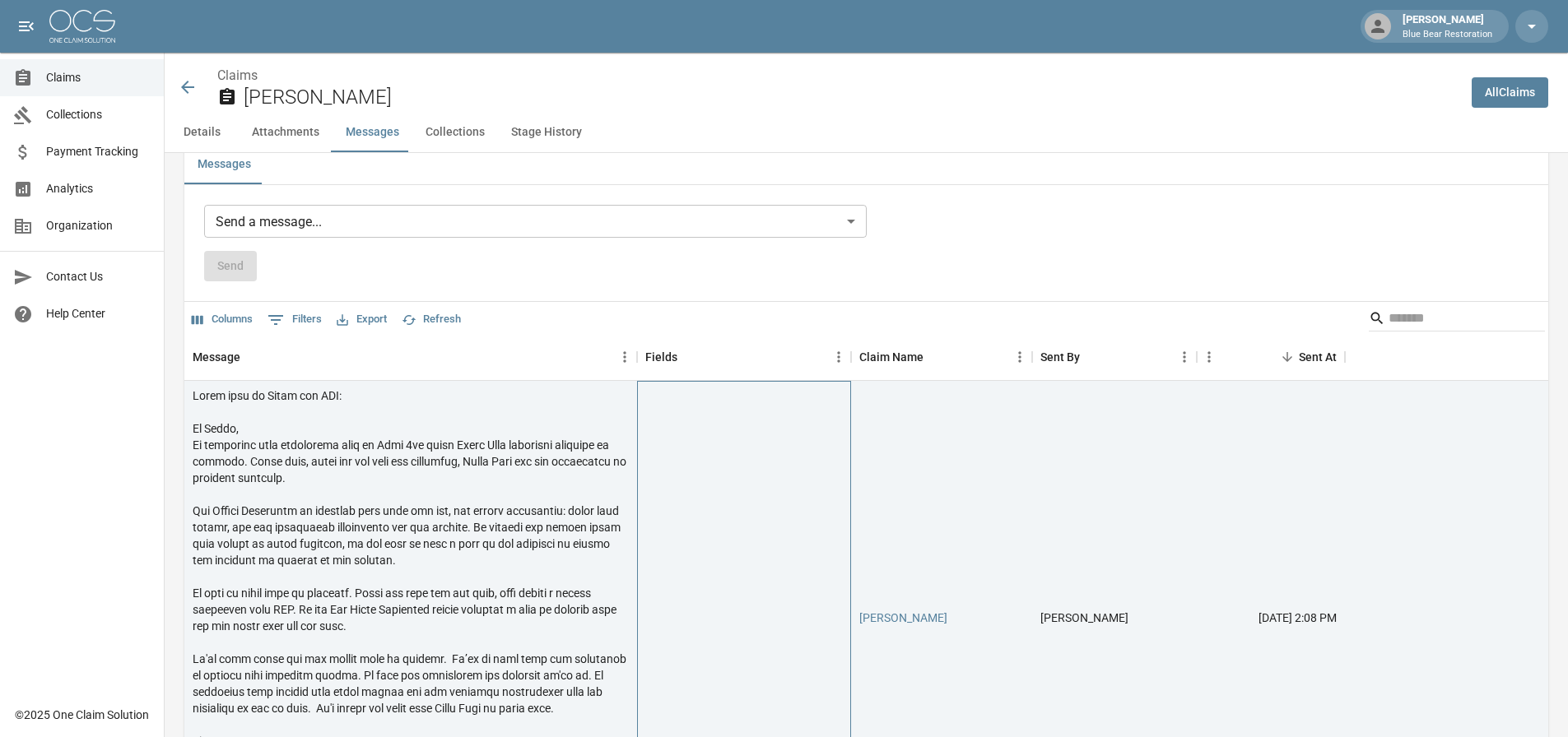
scroll to position [1479, 0]
